Goal: Task Accomplishment & Management: Manage account settings

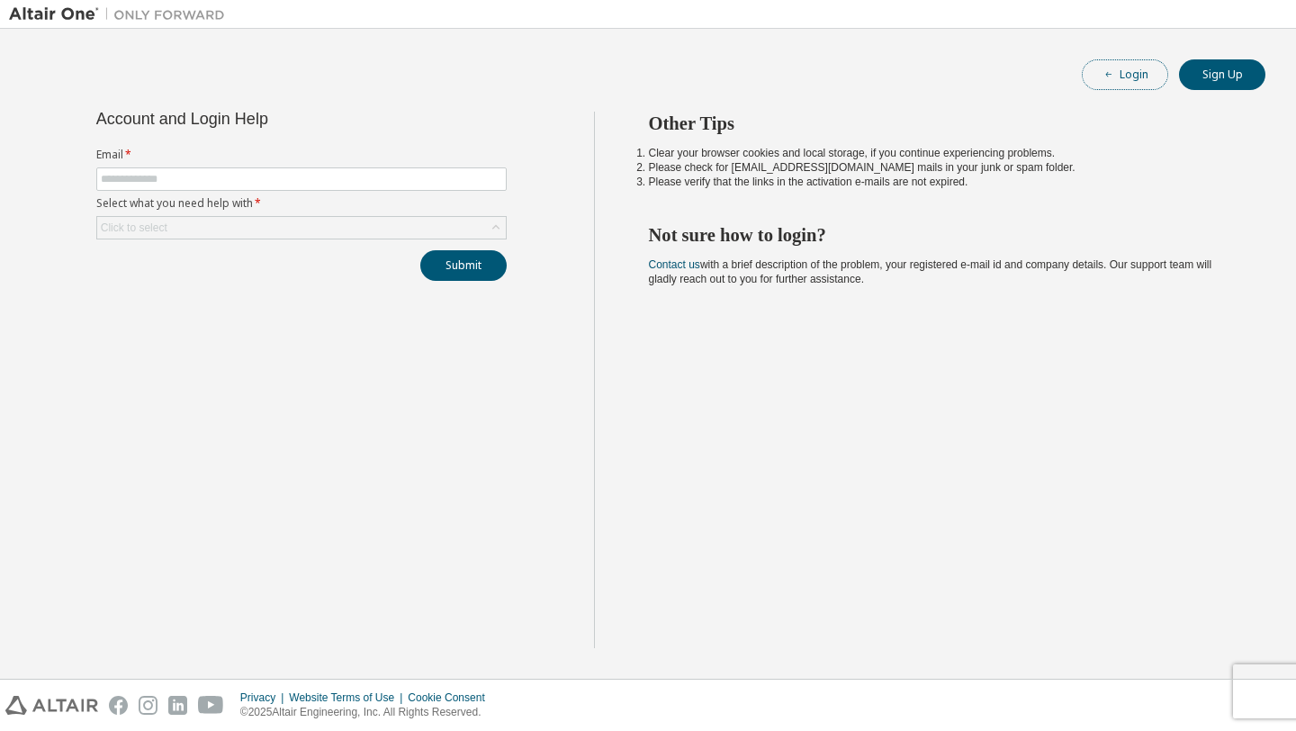
click at [1094, 77] on button "Login" at bounding box center [1125, 74] width 86 height 31
click at [201, 182] on input "text" at bounding box center [301, 179] width 401 height 14
type input "**********"
click at [223, 230] on div "Click to select" at bounding box center [301, 228] width 409 height 22
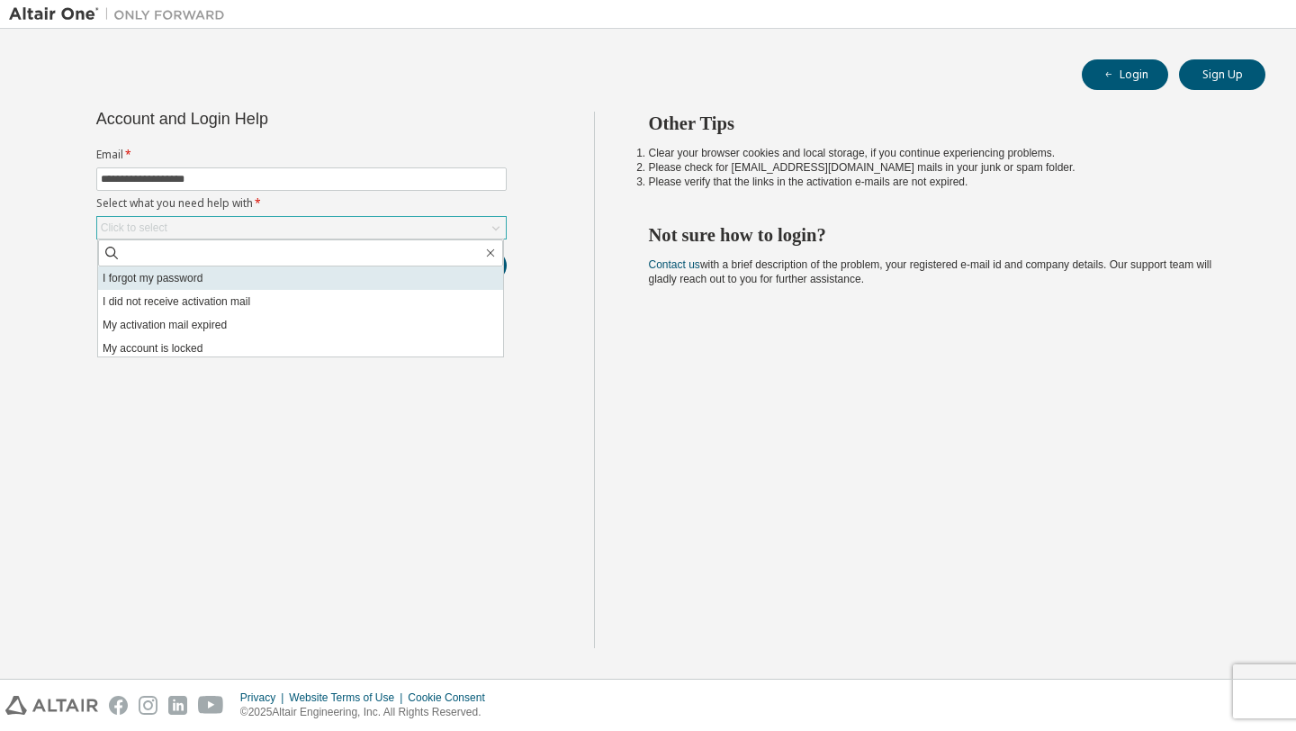
click at [212, 276] on li "I forgot my password" at bounding box center [300, 277] width 405 height 23
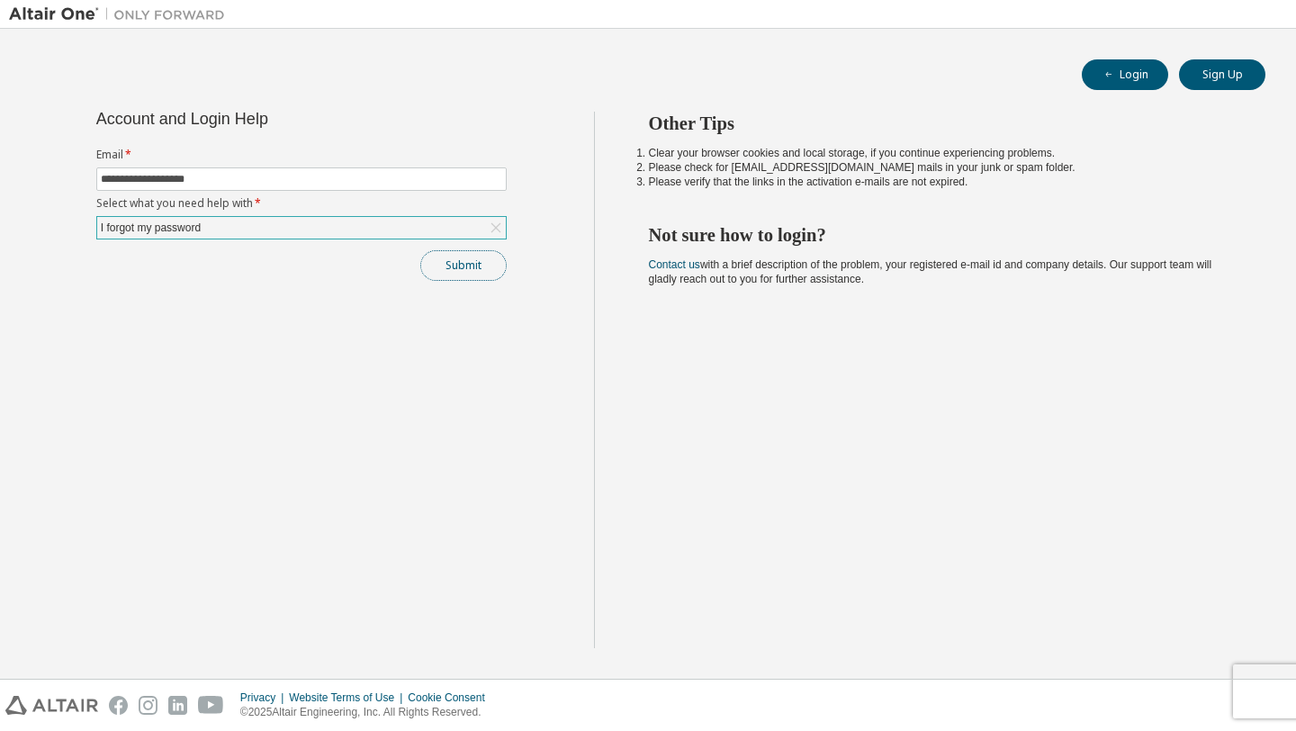
click at [468, 263] on button "Submit" at bounding box center [463, 265] width 86 height 31
